Goal: Task Accomplishment & Management: Manage account settings

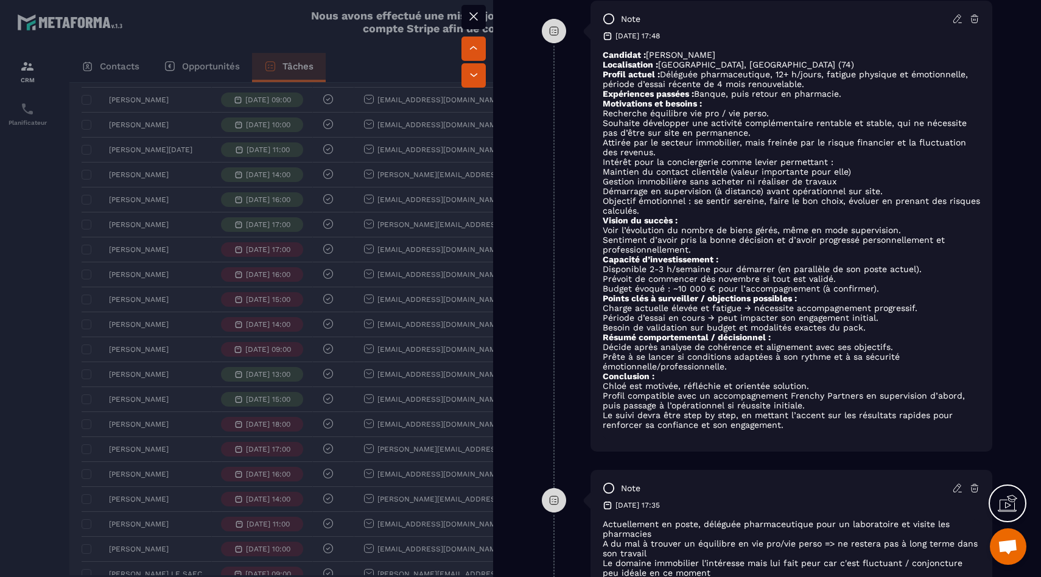
scroll to position [974, 0]
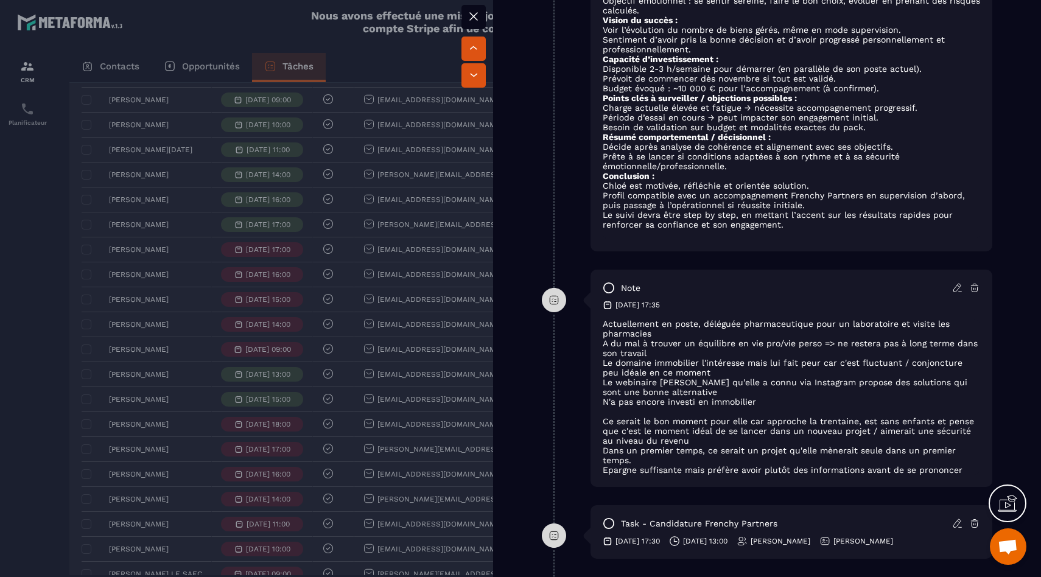
click at [65, 395] on div at bounding box center [520, 288] width 1041 height 577
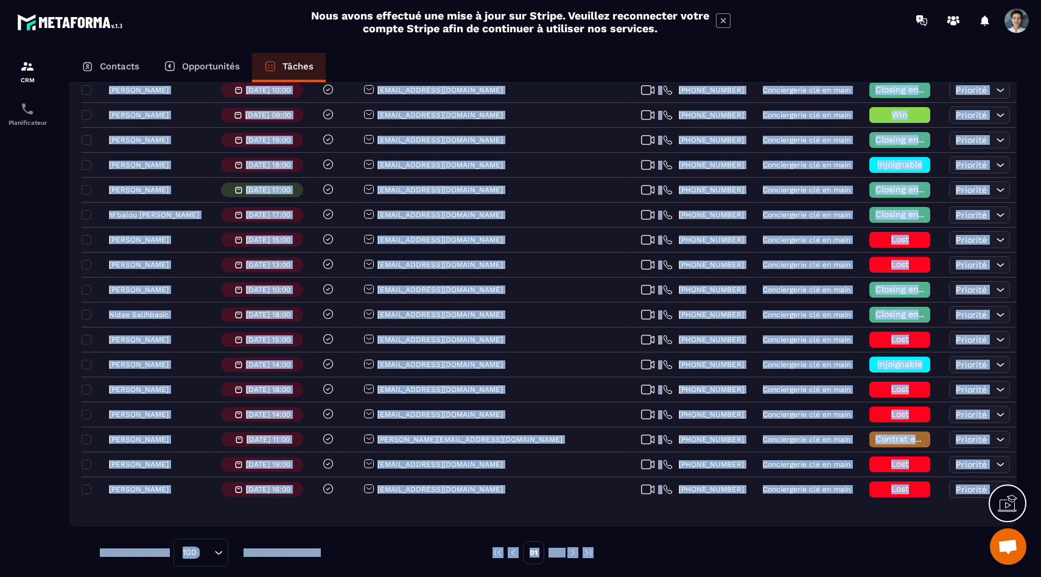
scroll to position [1252, 0]
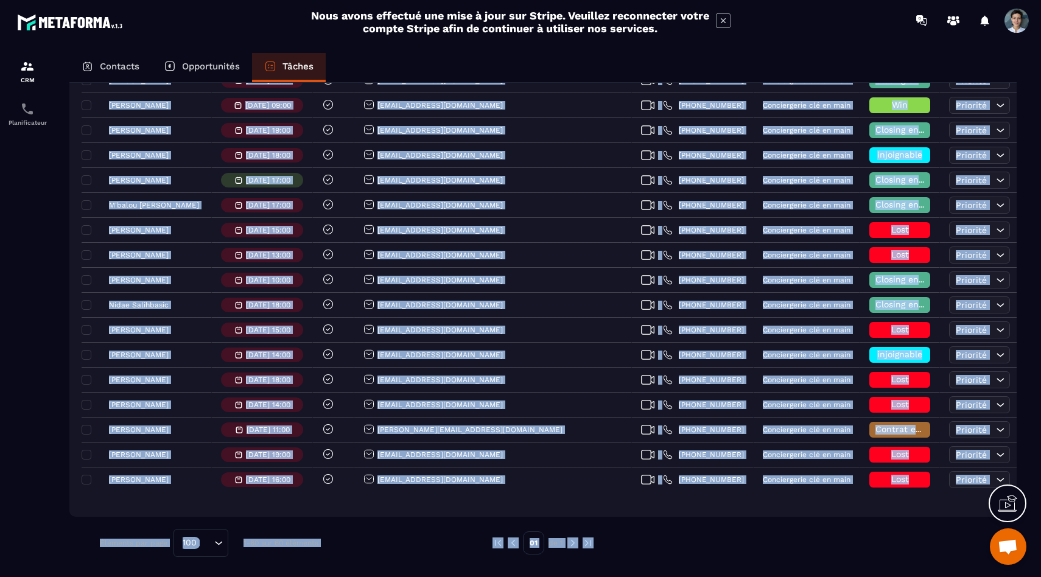
drag, startPoint x: 77, startPoint y: 232, endPoint x: 943, endPoint y: 576, distance: 932.7
click at [943, 576] on div "Contacts Opportunités Tâches Ajouter une tâche 60 Tâches Plus de filtre [PERSON…" at bounding box center [542, 326] width 971 height 547
copy div "Lor ip dolorsi Amet c’adipisci Elitse Doeiu Temp / Incididun Utlaboreetd Magna …"
click at [575, 544] on img at bounding box center [572, 542] width 11 height 11
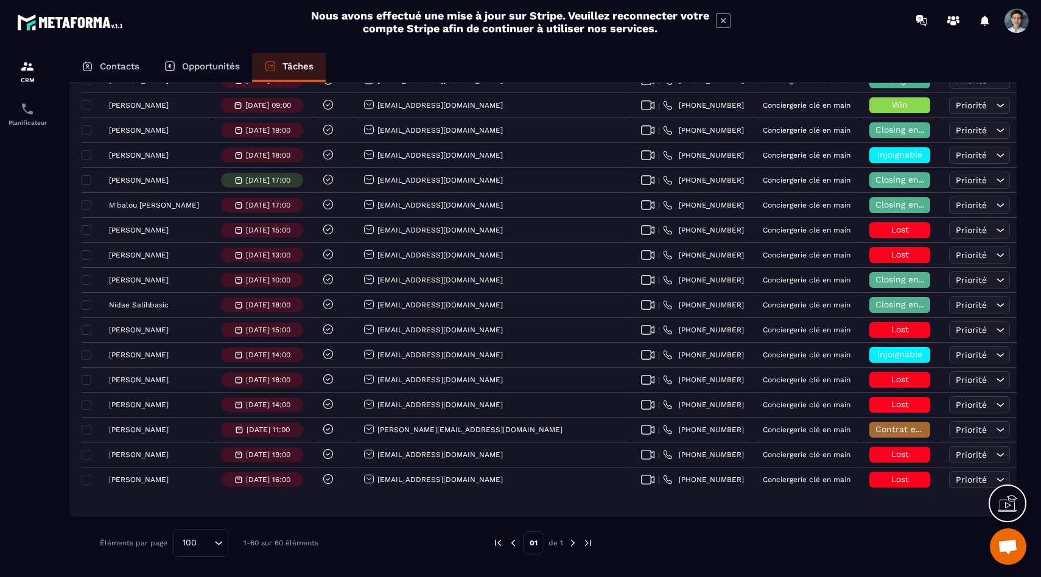
click at [58, 193] on div "Contacts Opportunités Tâches Ajouter une tâche 60 Tâches Plus de filtre [PERSON…" at bounding box center [542, 326] width 971 height 547
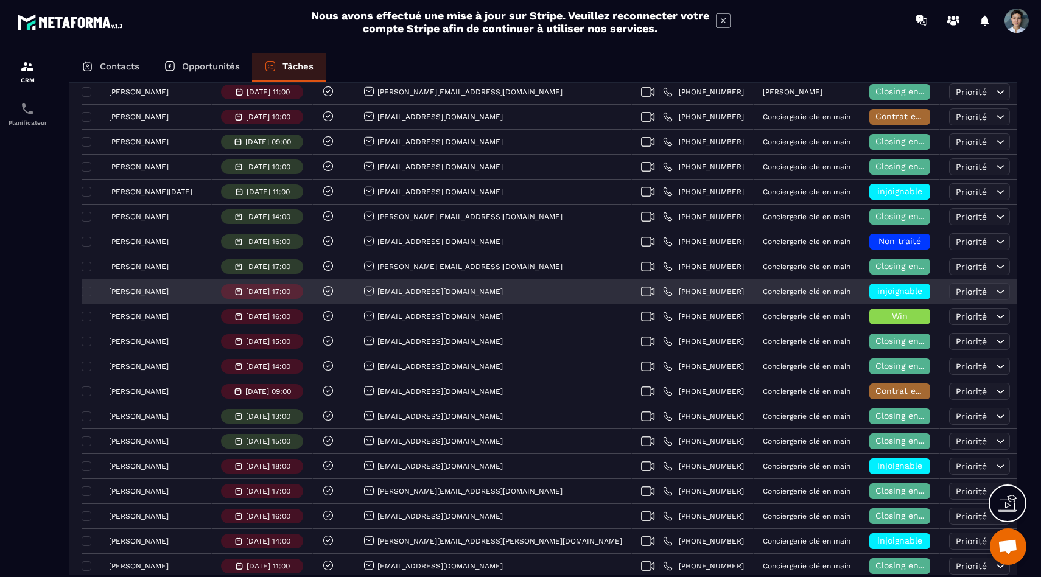
scroll to position [322, 0]
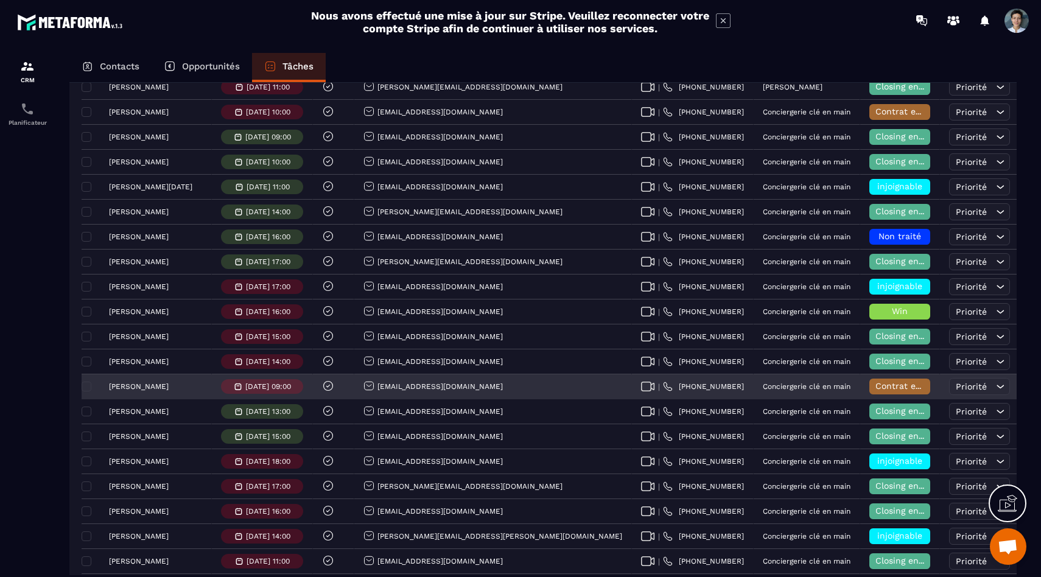
click at [875, 388] on span "Contrat envoyé" at bounding box center [907, 386] width 64 height 10
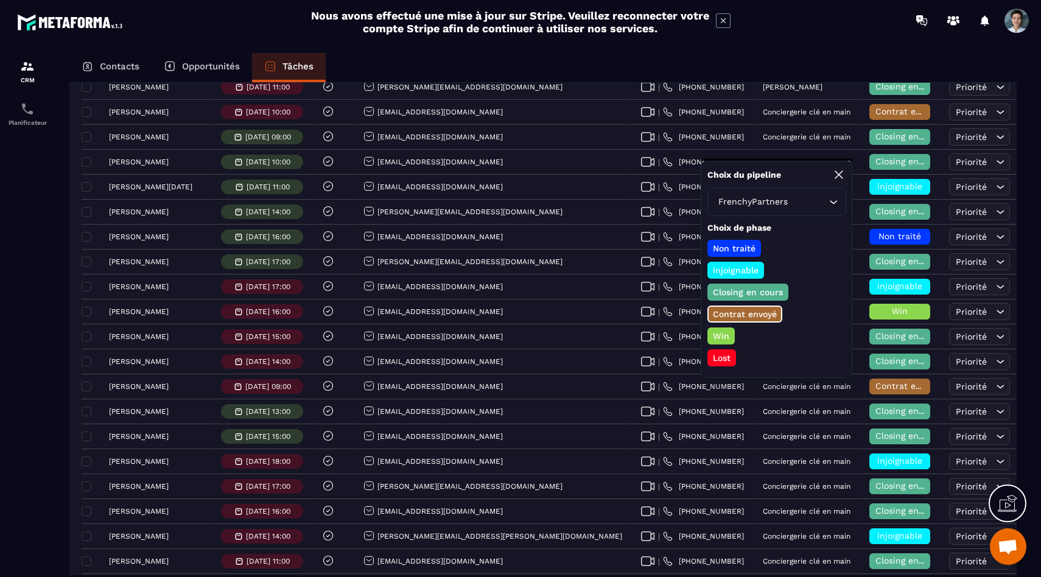
click at [716, 355] on p "Lost" at bounding box center [721, 358] width 21 height 12
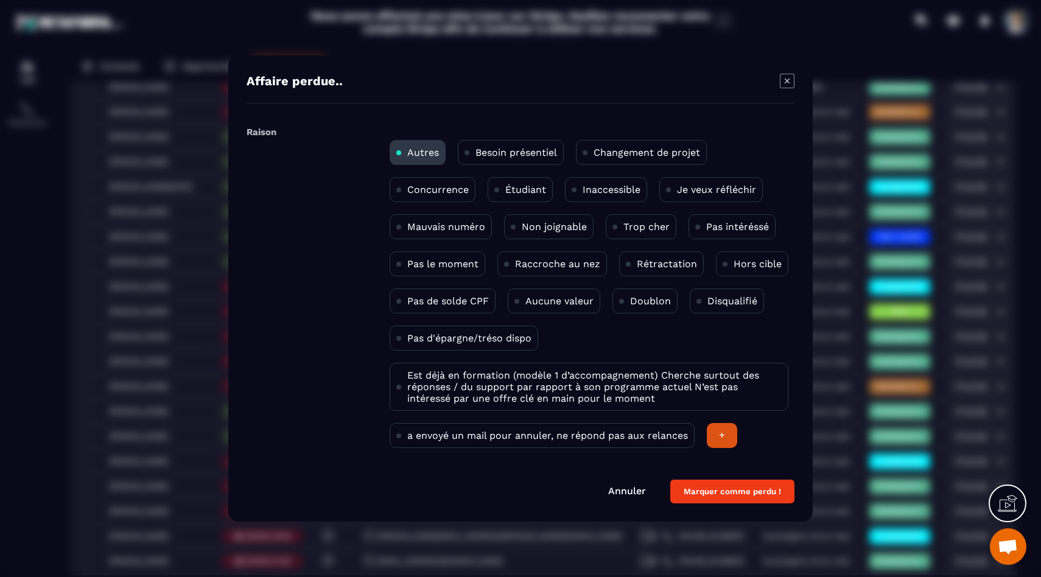
click at [643, 263] on p "Rétractation" at bounding box center [667, 264] width 60 height 12
click at [730, 492] on button "Marquer comme perdu !" at bounding box center [732, 492] width 124 height 24
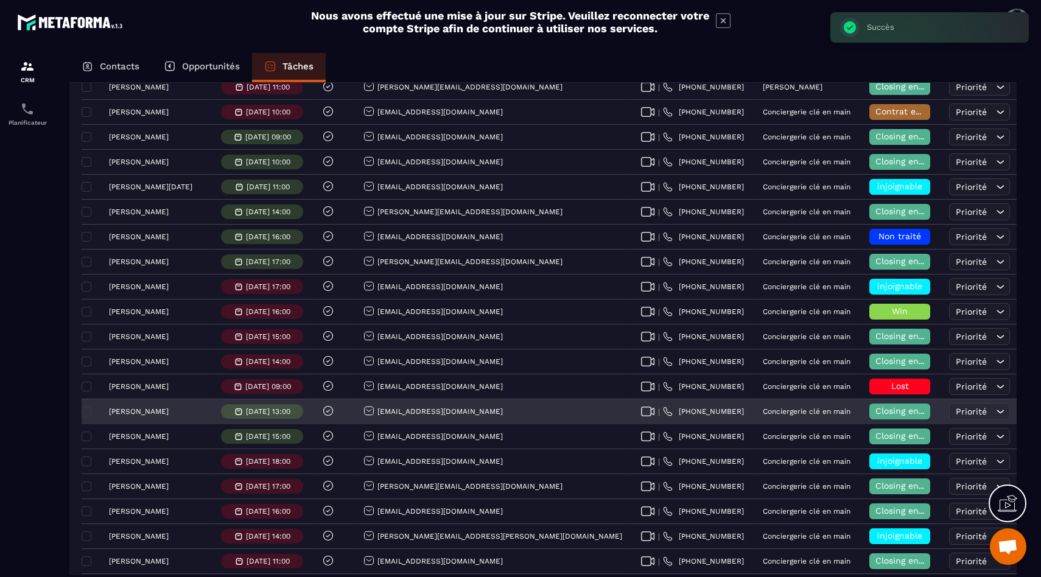
click at [144, 411] on p "[PERSON_NAME]" at bounding box center [139, 411] width 60 height 9
